Goal: Transaction & Acquisition: Purchase product/service

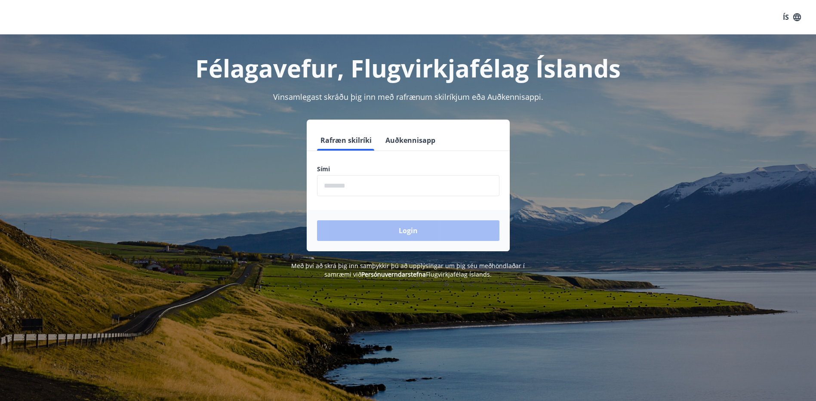
click at [373, 199] on form "Rafræn skilríki Auðkennisapp Sími ​ Login" at bounding box center [408, 190] width 203 height 121
click at [378, 191] on input "phone" at bounding box center [408, 185] width 182 height 21
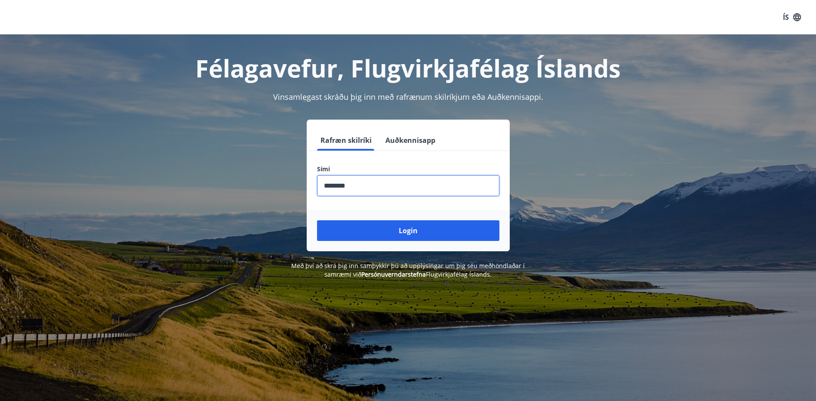
type input "********"
click at [317, 220] on button "Login" at bounding box center [408, 230] width 182 height 21
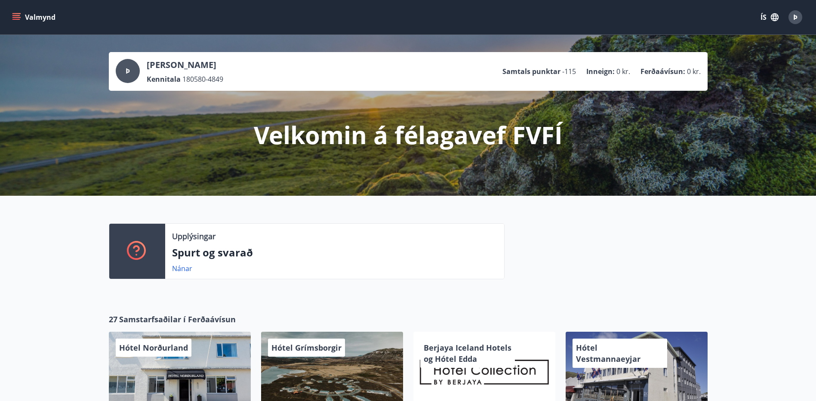
click at [16, 17] on icon "menu" at bounding box center [16, 17] width 9 height 9
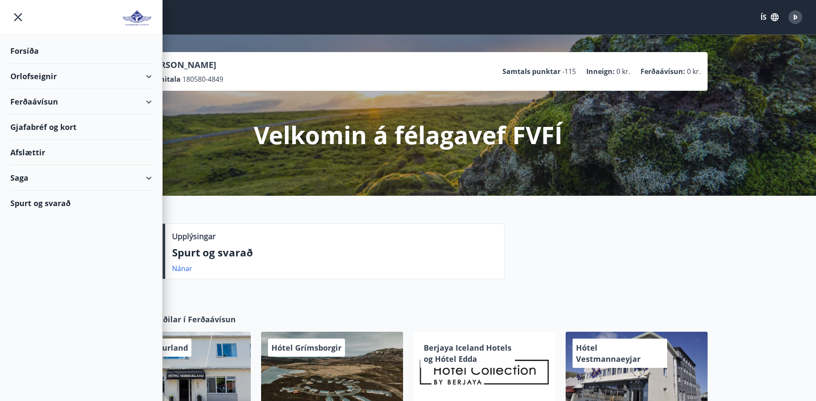
click at [131, 101] on div "Ferðaávísun" at bounding box center [80, 101] width 141 height 25
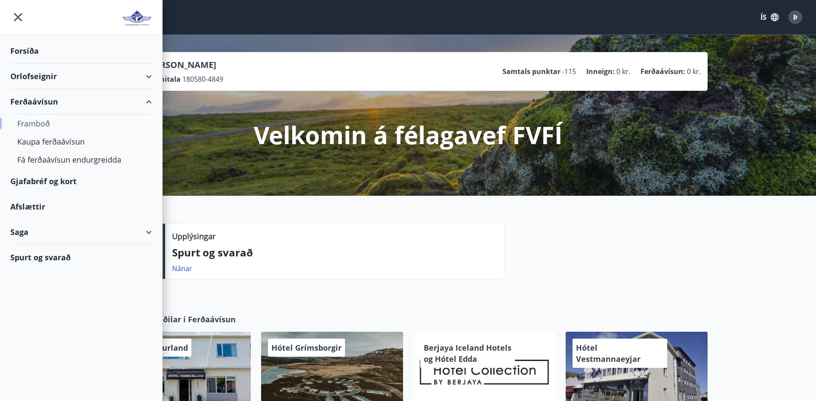
click at [37, 122] on div "Framboð" at bounding box center [81, 123] width 128 height 18
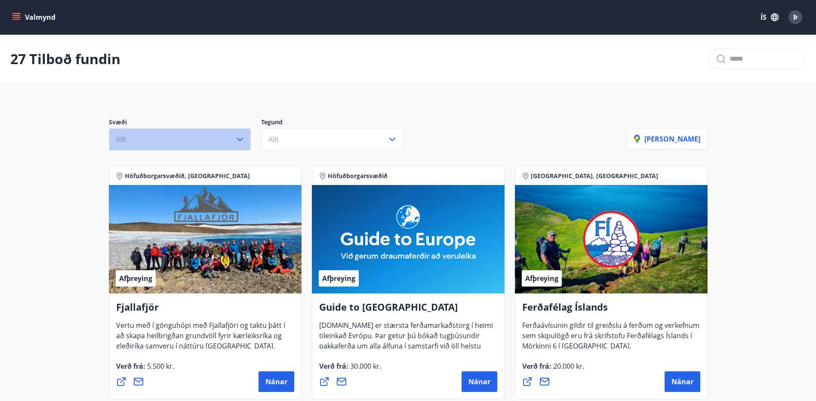
click at [242, 141] on icon "button" at bounding box center [240, 139] width 10 height 10
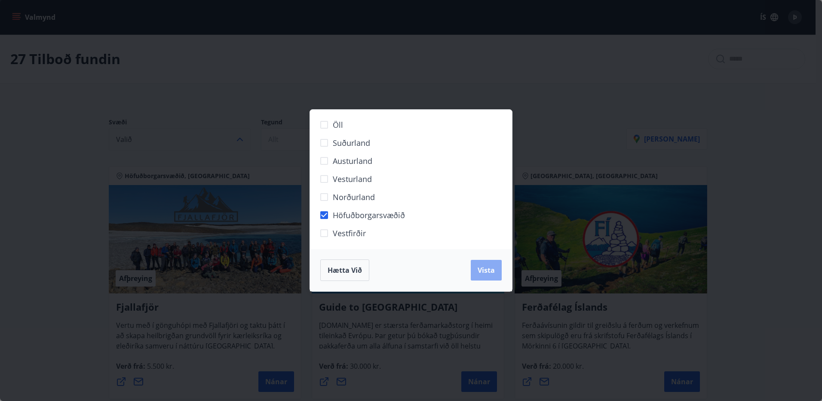
click at [490, 267] on span "Vista" at bounding box center [486, 269] width 17 height 9
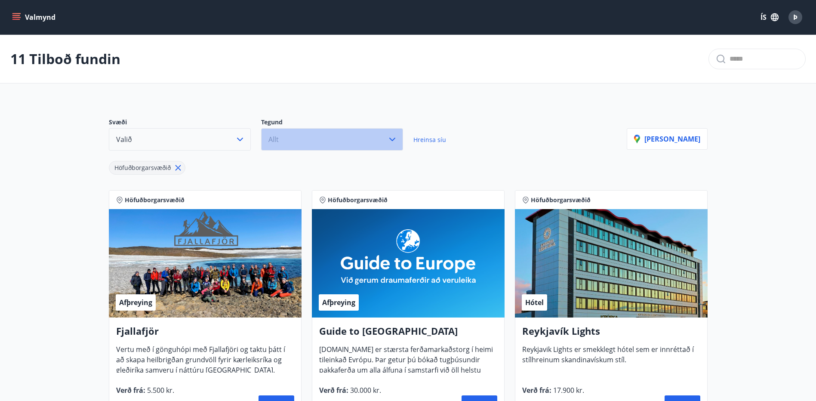
click at [390, 144] on icon "button" at bounding box center [392, 139] width 10 height 10
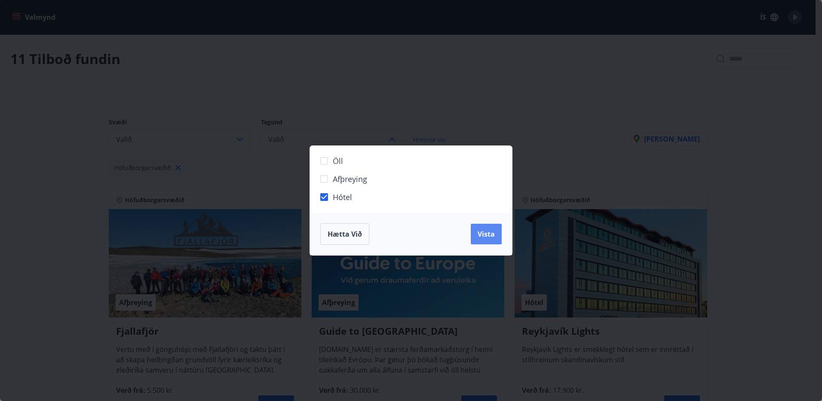
click at [490, 233] on span "Vista" at bounding box center [486, 233] width 17 height 9
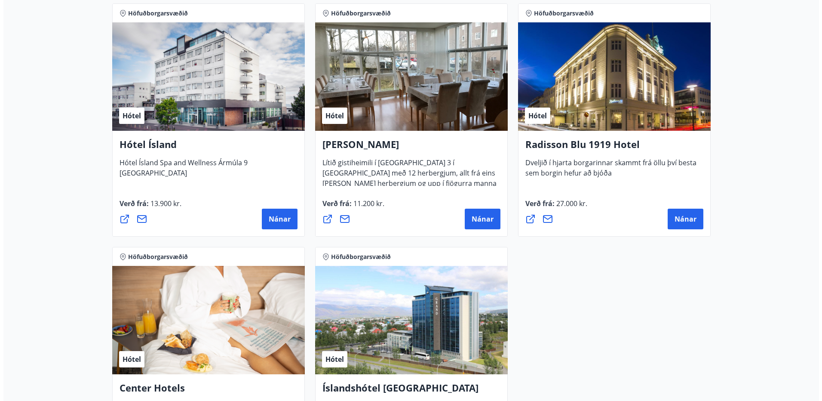
scroll to position [559, 0]
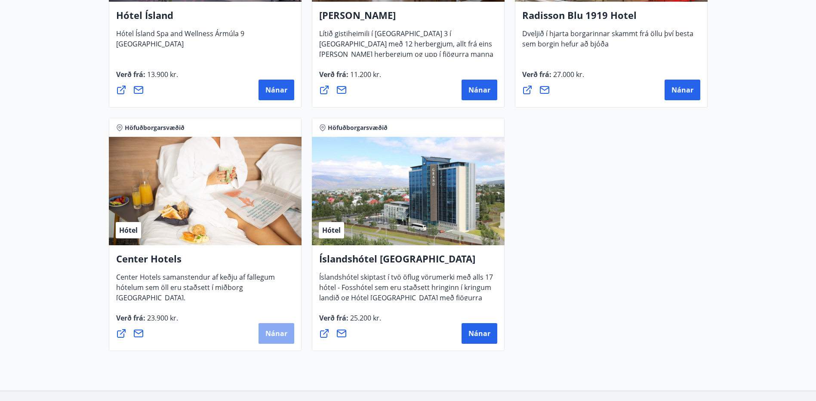
click at [274, 335] on span "Nánar" at bounding box center [276, 332] width 22 height 9
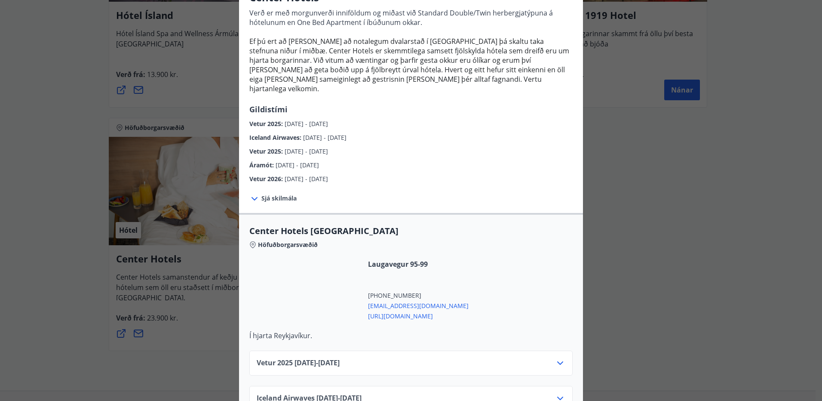
scroll to position [86, 0]
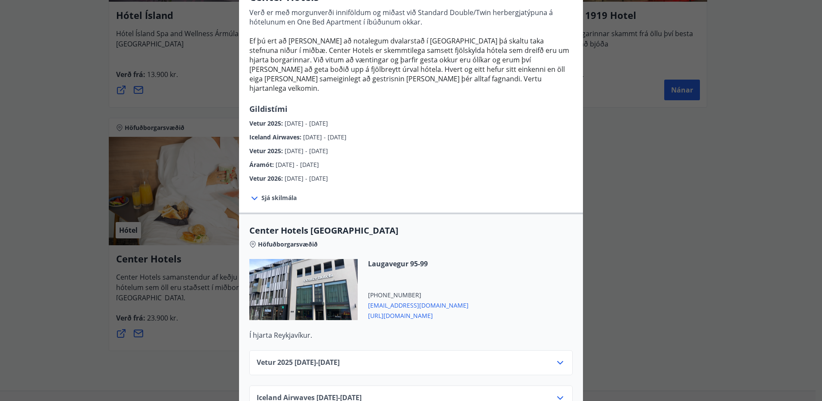
click at [252, 194] on div "Sjá skilmála Innritun er kl. 14:00 og útritun er kl. 12:00. Morgunverður er inn…" at bounding box center [411, 197] width 344 height 29
click at [252, 196] on icon at bounding box center [254, 197] width 6 height 3
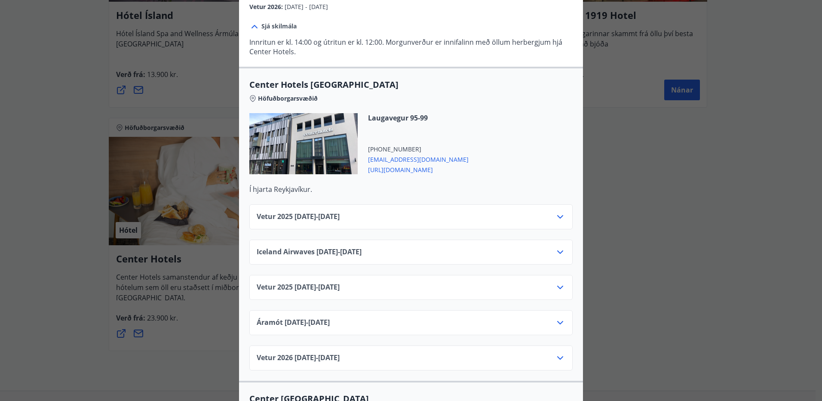
scroll to position [258, 0]
click at [559, 211] on icon at bounding box center [560, 216] width 10 height 10
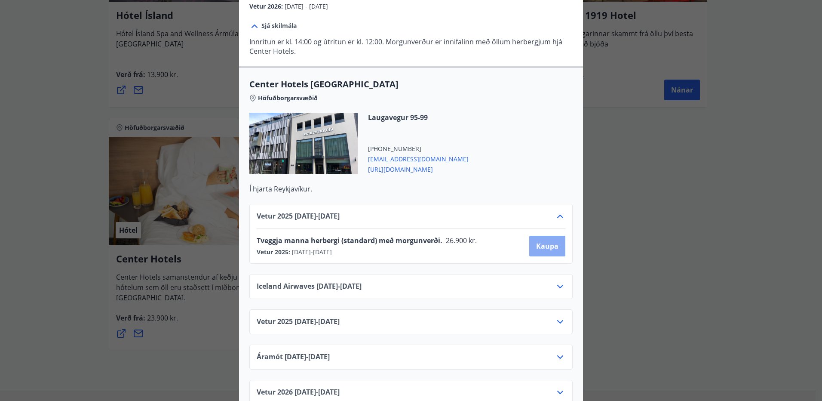
click at [532, 240] on button "Kaupa" at bounding box center [547, 246] width 36 height 21
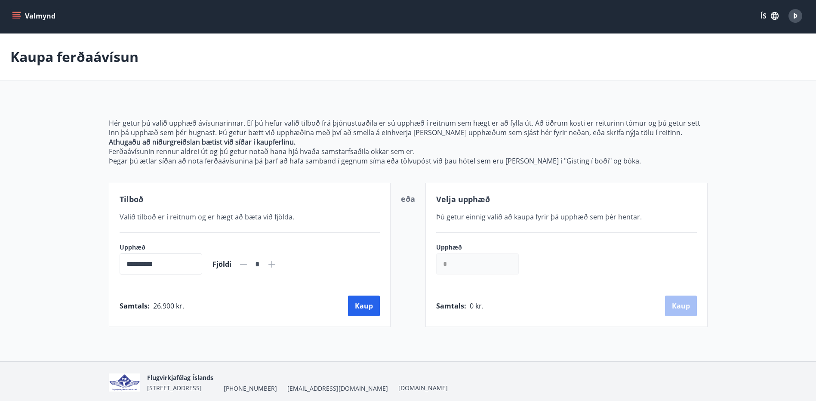
scroll to position [34, 0]
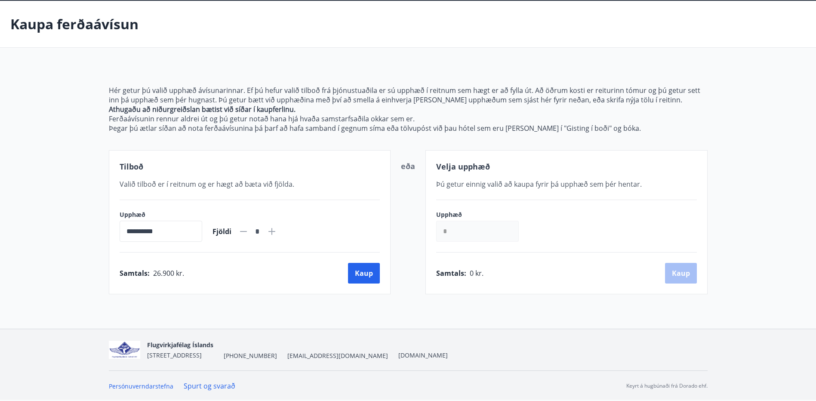
click at [275, 230] on icon at bounding box center [271, 231] width 7 height 7
click at [248, 233] on icon at bounding box center [243, 231] width 10 height 10
type input "*"
click at [373, 274] on button "Kaup" at bounding box center [364, 273] width 32 height 21
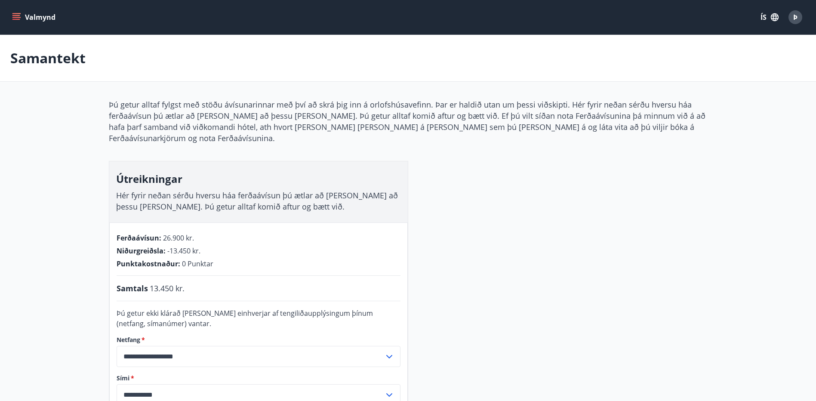
click at [646, 274] on div "**********" at bounding box center [408, 292] width 598 height 387
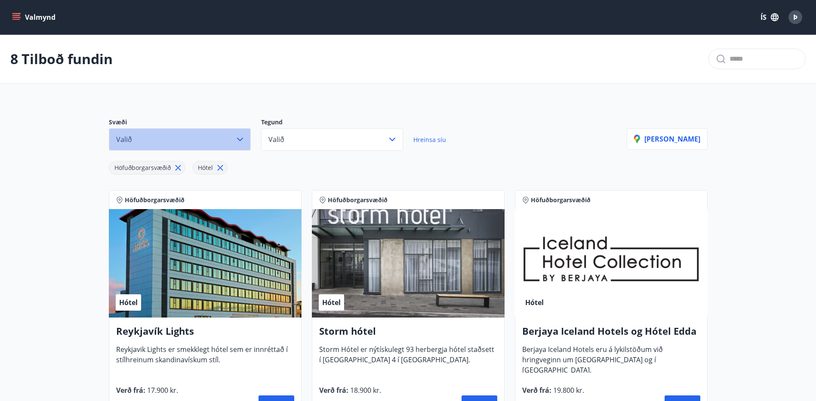
click at [244, 139] on icon "button" at bounding box center [240, 139] width 10 height 10
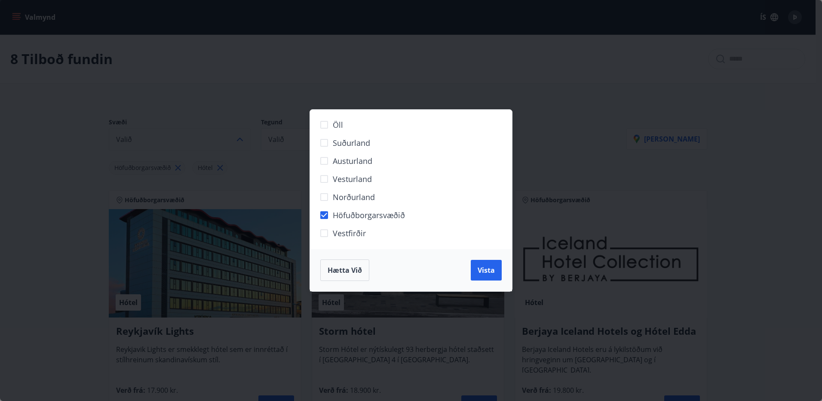
click at [449, 64] on div "Öll Suðurland Austurland Vesturland Norðurland Höfuðborgarsvæðið Vestfirðir Hæt…" at bounding box center [411, 200] width 822 height 401
